Goal: Transaction & Acquisition: Purchase product/service

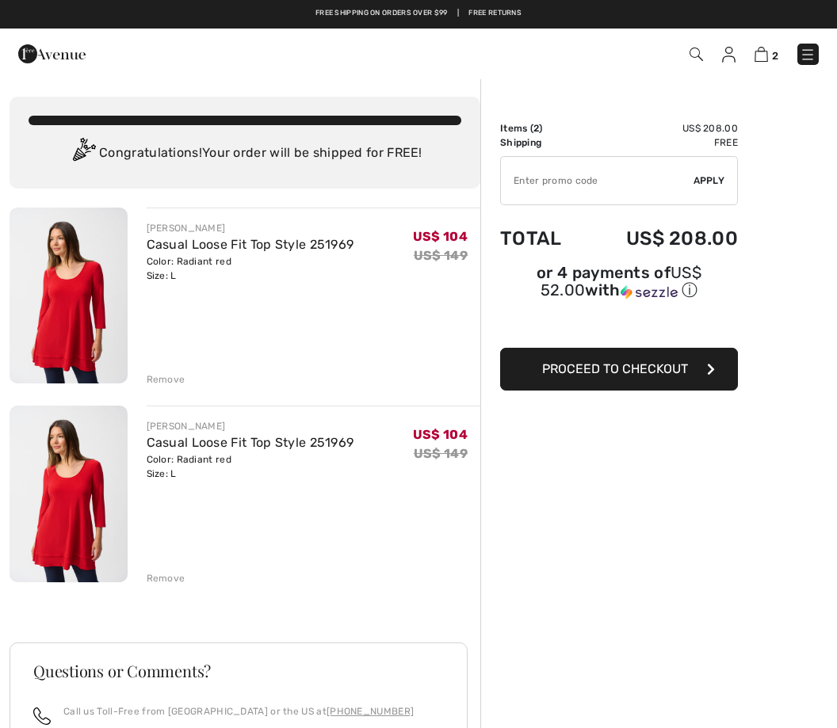
click at [175, 572] on div "Remove" at bounding box center [166, 578] width 39 height 14
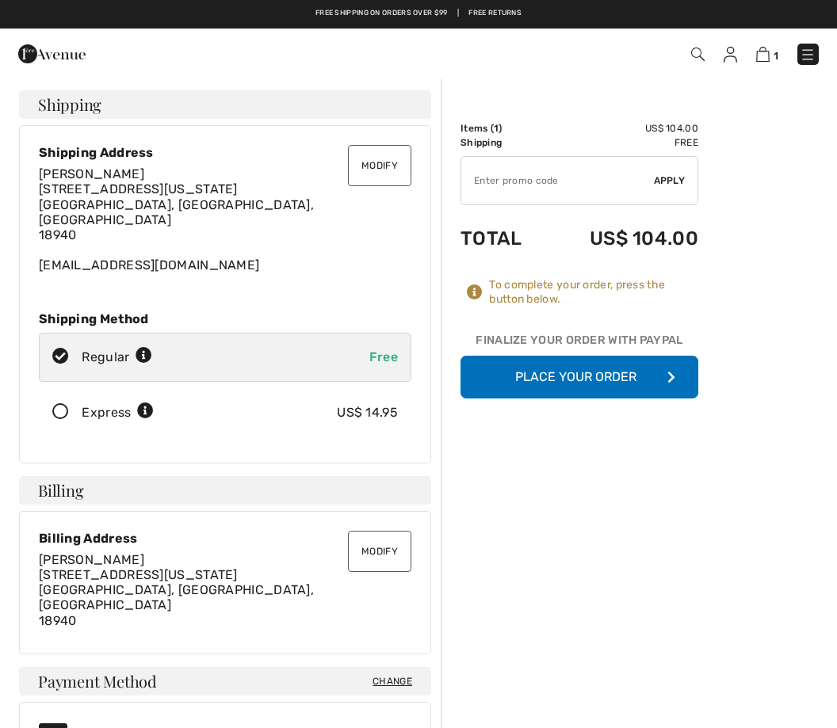
click at [586, 385] on button "Place Your Order" at bounding box center [579, 377] width 238 height 43
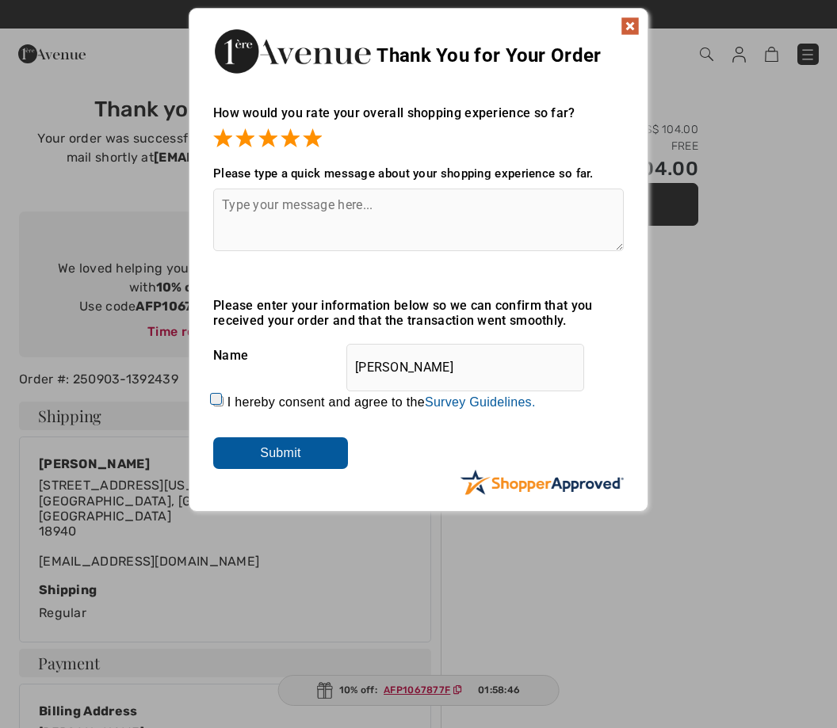
click at [282, 451] on input "Submit" at bounding box center [280, 453] width 135 height 32
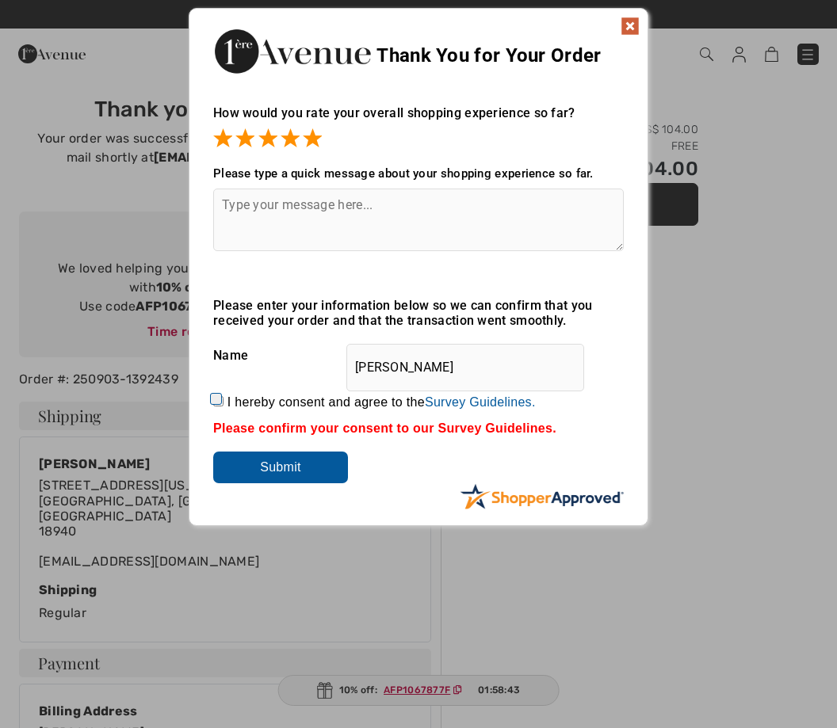
click at [243, 399] on label "I hereby consent and agree to the By submitting a review, you grant permission …" at bounding box center [381, 402] width 308 height 14
click at [223, 399] on input "I hereby consent and agree to the By submitting a review, you grant permission …" at bounding box center [218, 401] width 10 height 10
checkbox input "true"
click at [291, 468] on input "Submit" at bounding box center [280, 468] width 135 height 32
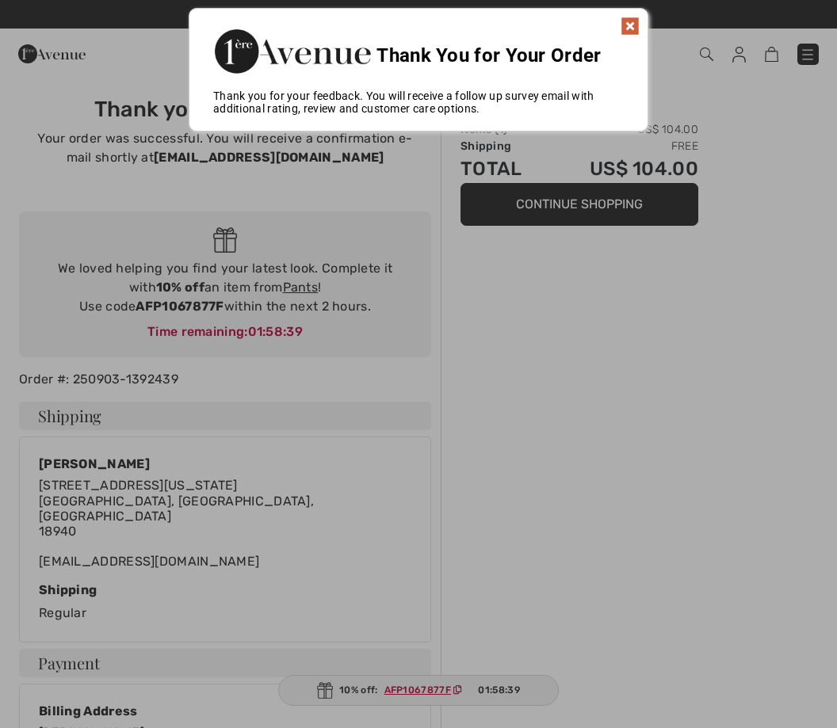
click at [637, 28] on img at bounding box center [629, 26] width 19 height 19
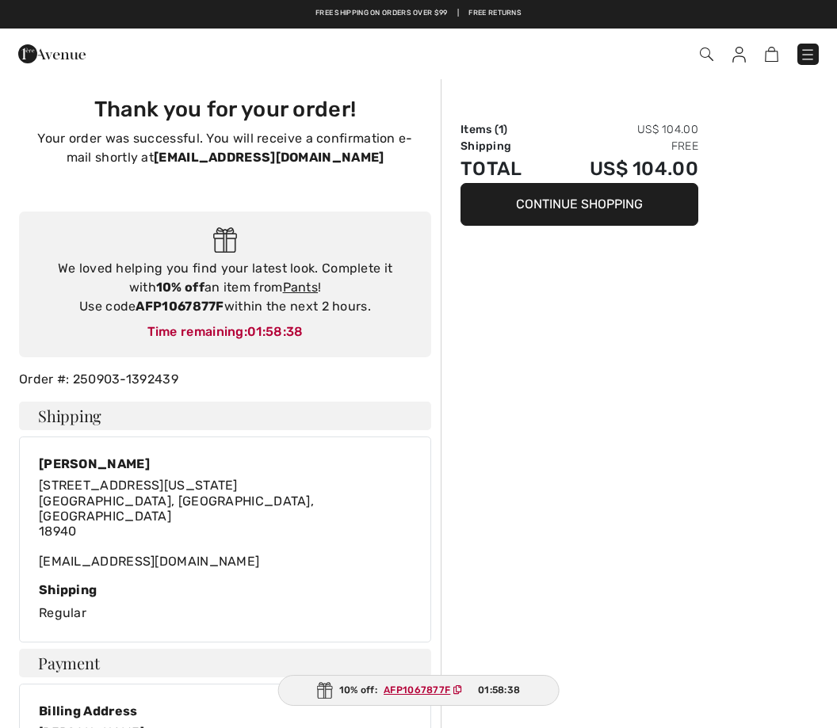
click at [398, 317] on div "We loved helping you find your latest look. Complete it with 10% off an item fr…" at bounding box center [225, 285] width 412 height 147
